Goal: Navigation & Orientation: Understand site structure

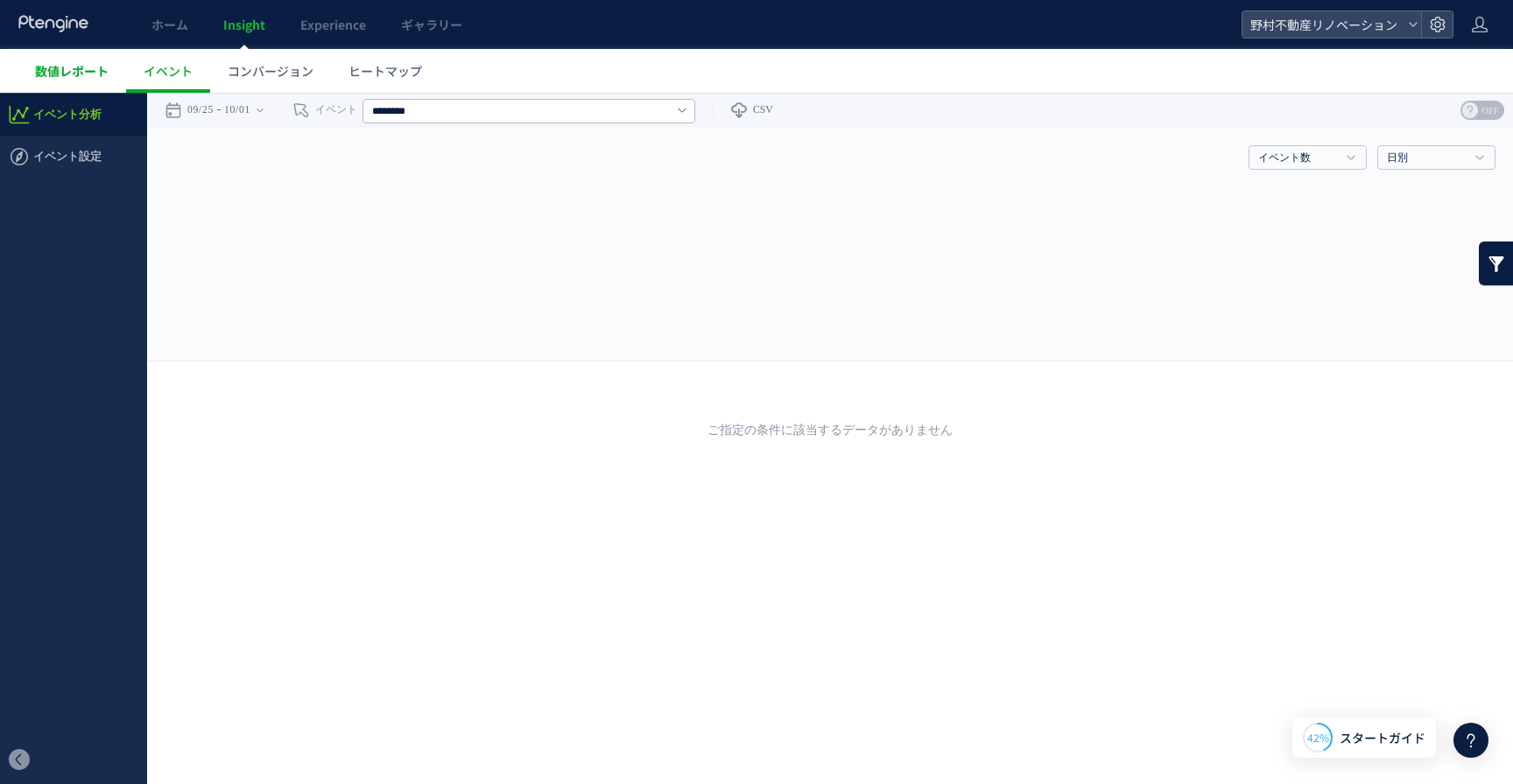
click at [61, 71] on span "数値レポート" at bounding box center [72, 71] width 73 height 17
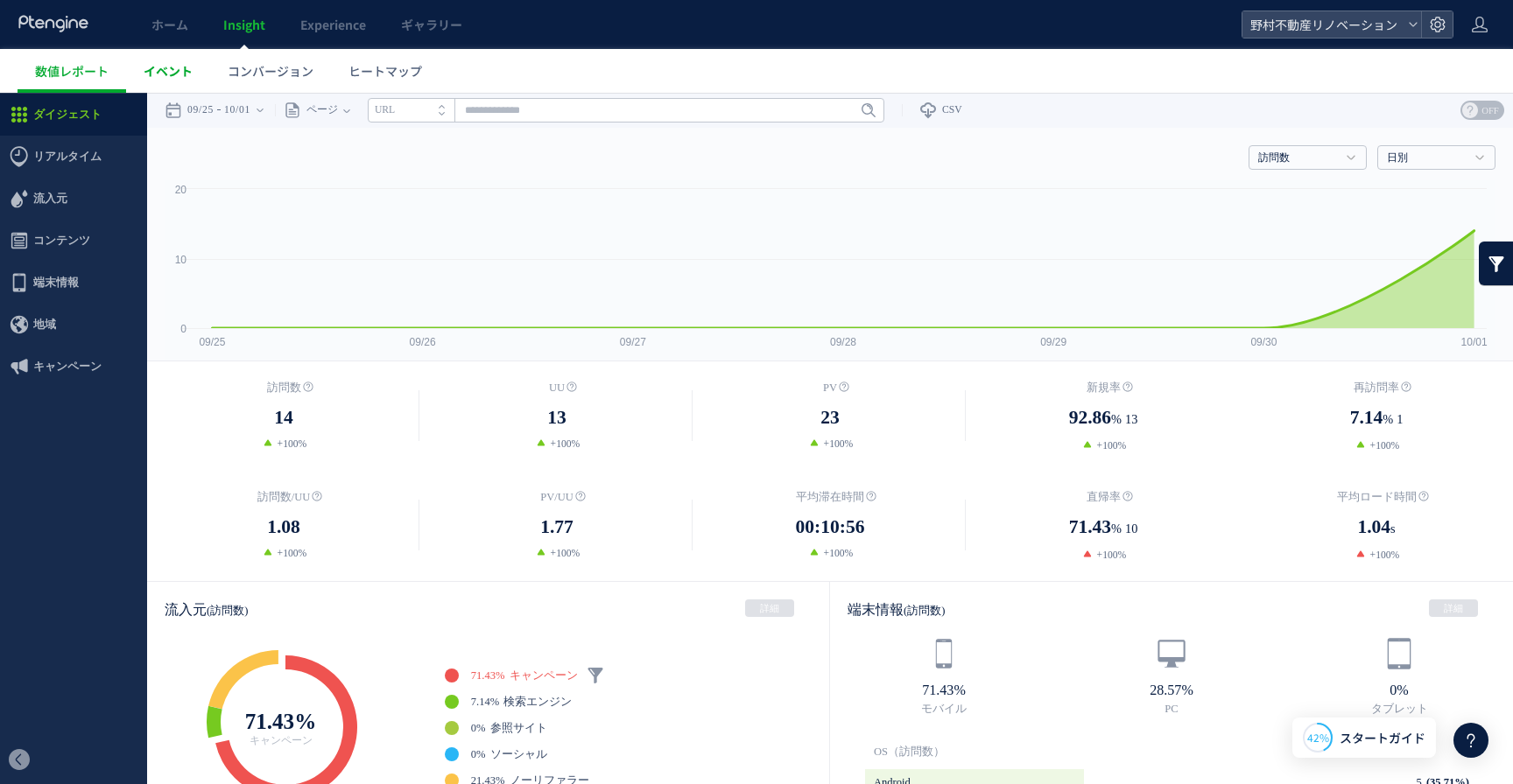
click at [168, 77] on span "イベント" at bounding box center [168, 71] width 49 height 17
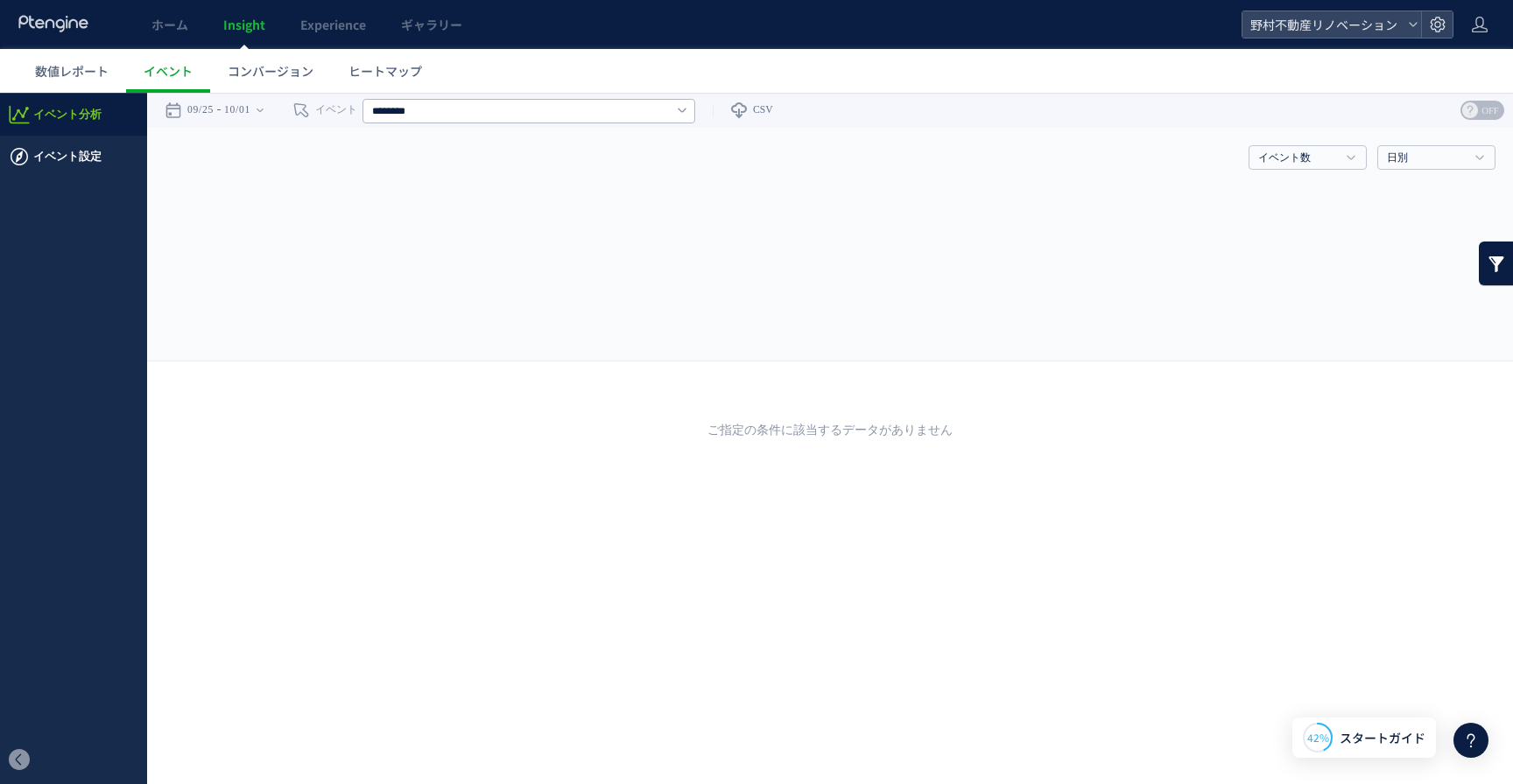
click at [81, 166] on span "イベント設定" at bounding box center [67, 157] width 68 height 42
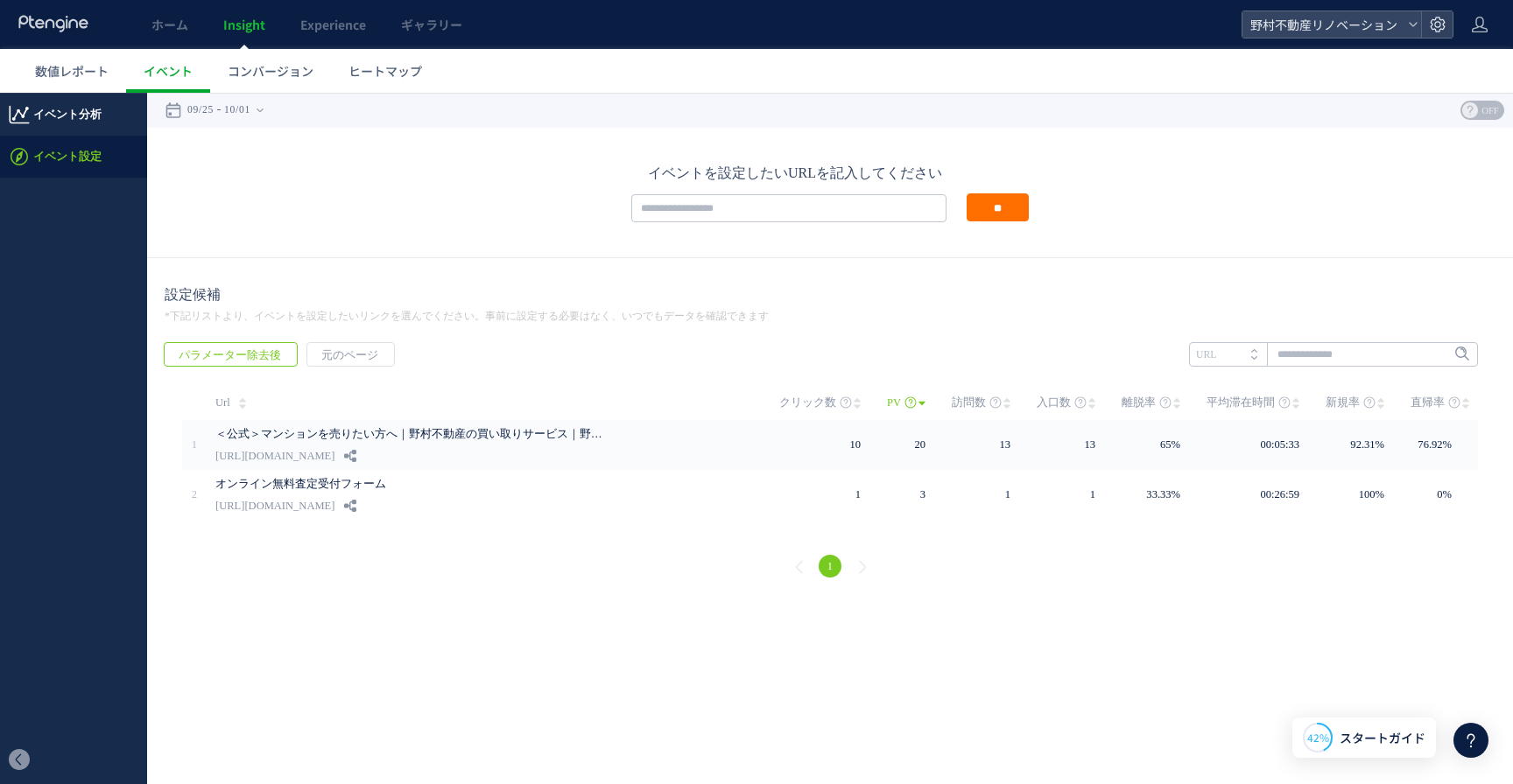
click at [73, 122] on span "イベント分析" at bounding box center [67, 114] width 68 height 42
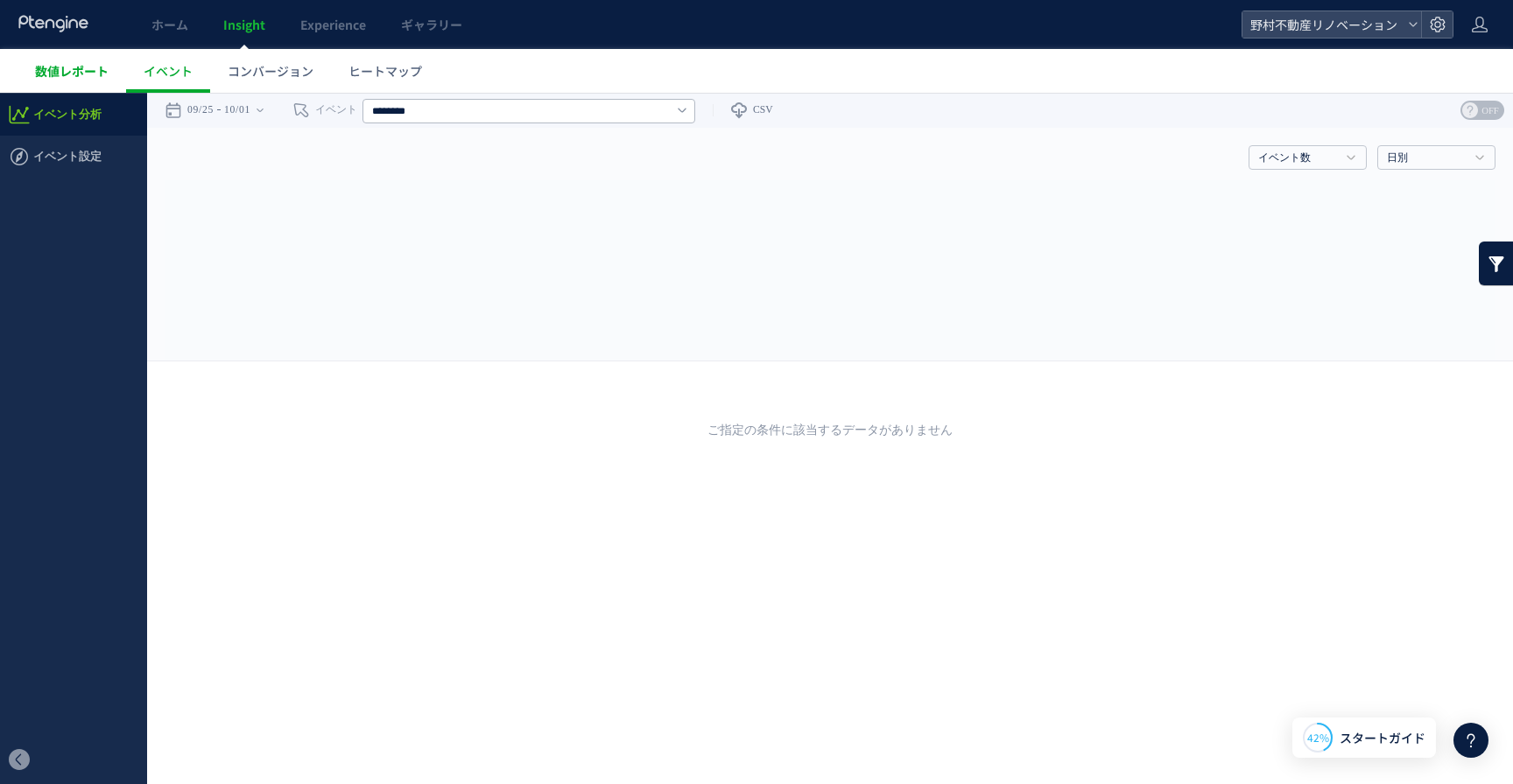
click at [72, 73] on span "数値レポート" at bounding box center [72, 71] width 73 height 17
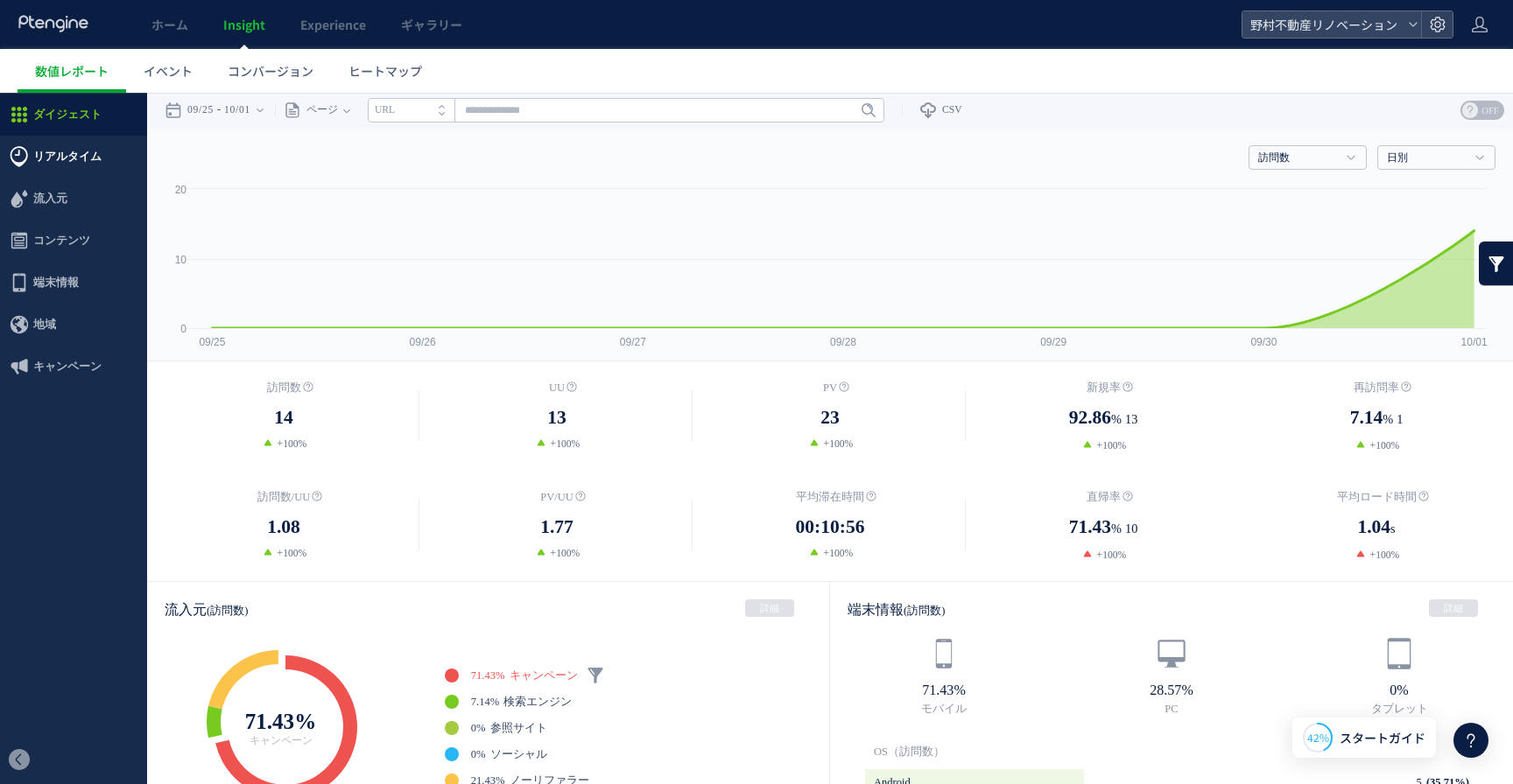
click at [89, 149] on span "リアルタイム" at bounding box center [67, 157] width 68 height 42
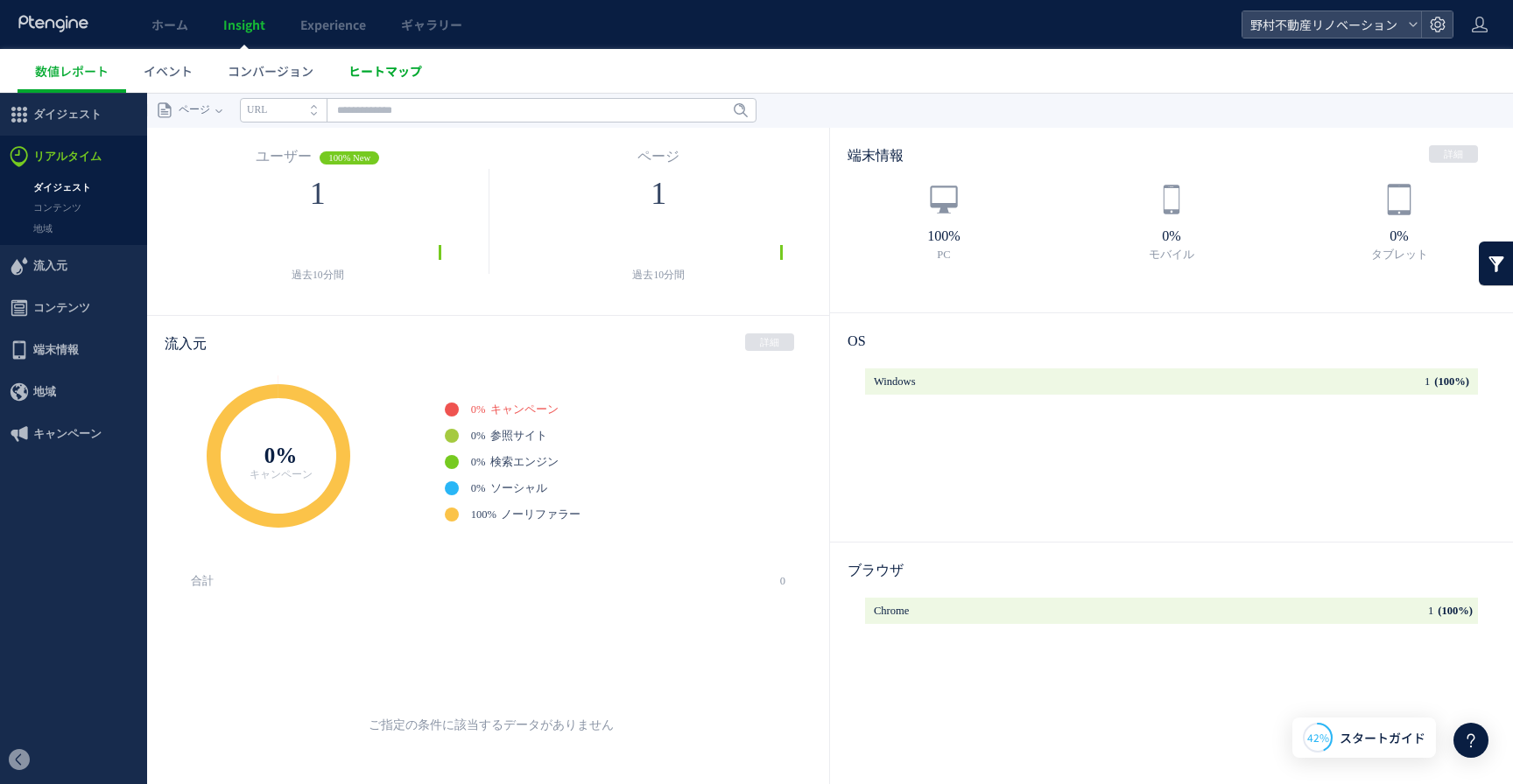
click at [372, 70] on span "ヒートマップ" at bounding box center [384, 71] width 73 height 17
